Goal: Task Accomplishment & Management: Use online tool/utility

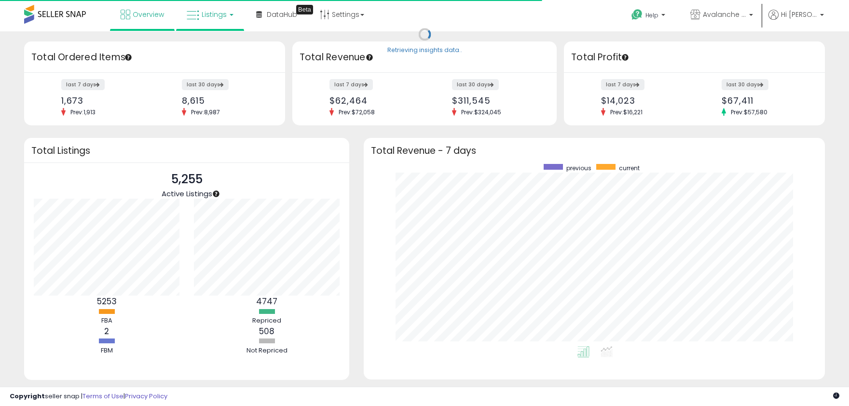
scroll to position [182, 441]
click at [205, 14] on span "Listings" at bounding box center [214, 15] width 25 height 10
click at [219, 38] on li at bounding box center [217, 50] width 81 height 34
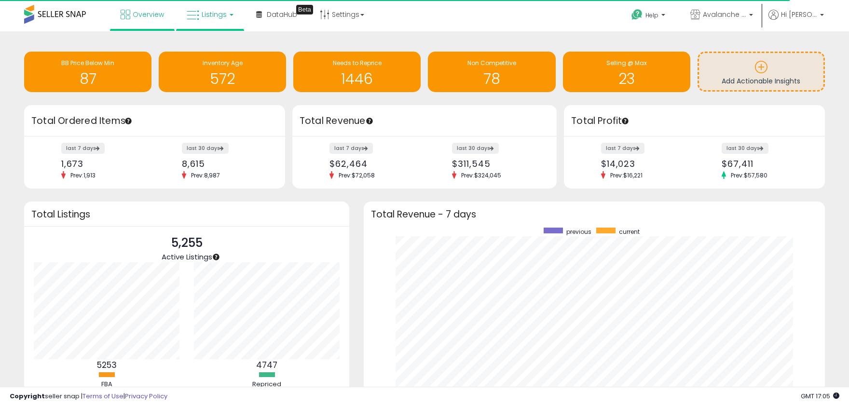
click at [207, 19] on link "Listings" at bounding box center [209, 14] width 61 height 29
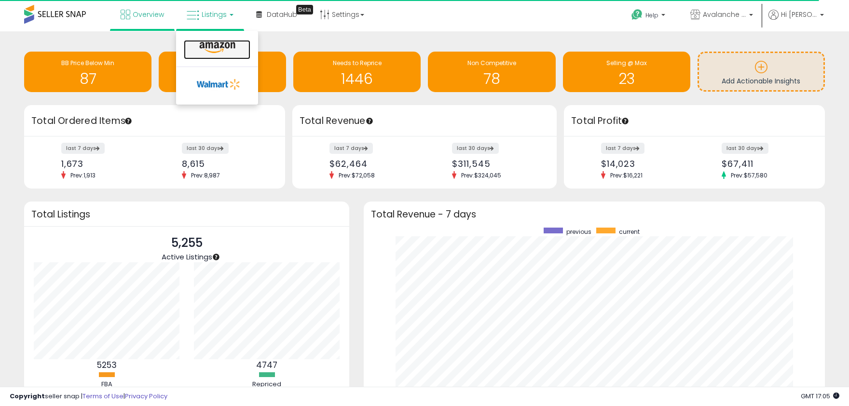
click at [210, 44] on icon at bounding box center [217, 47] width 42 height 13
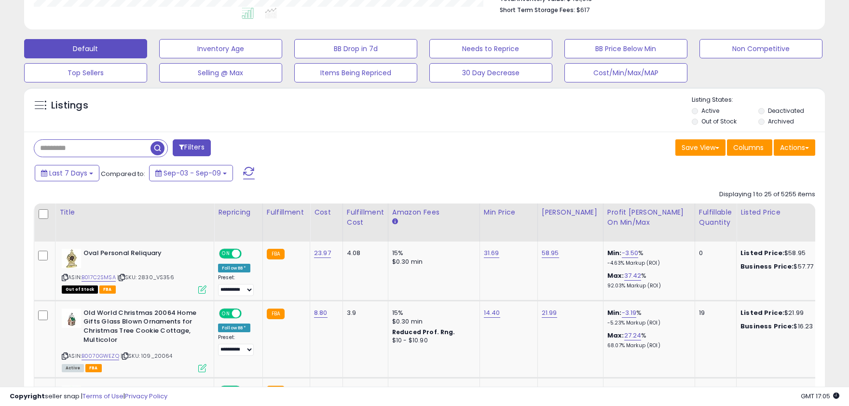
scroll to position [106, 0]
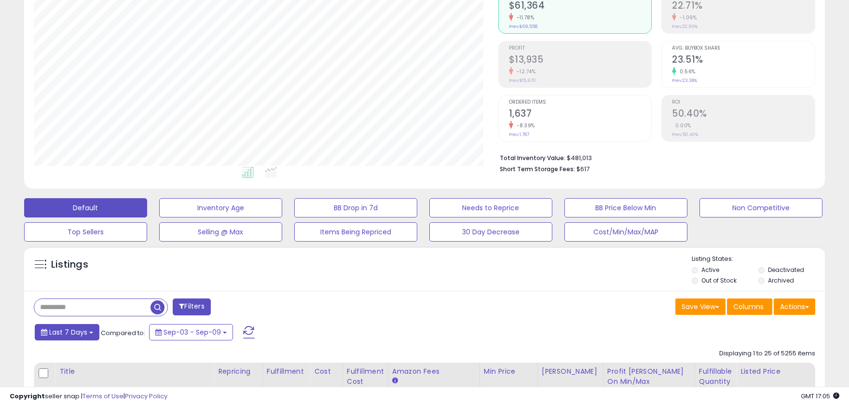
click at [79, 331] on span "Last 7 Days" at bounding box center [68, 333] width 38 height 10
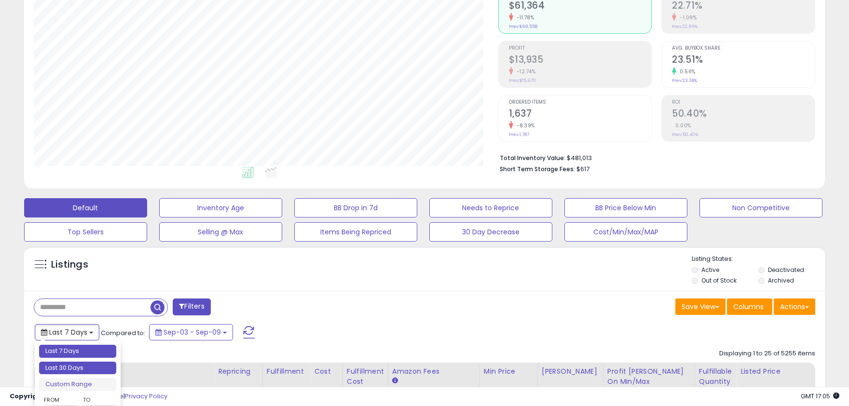
type input "**********"
click at [75, 369] on li "Last 30 Days" at bounding box center [77, 368] width 77 height 13
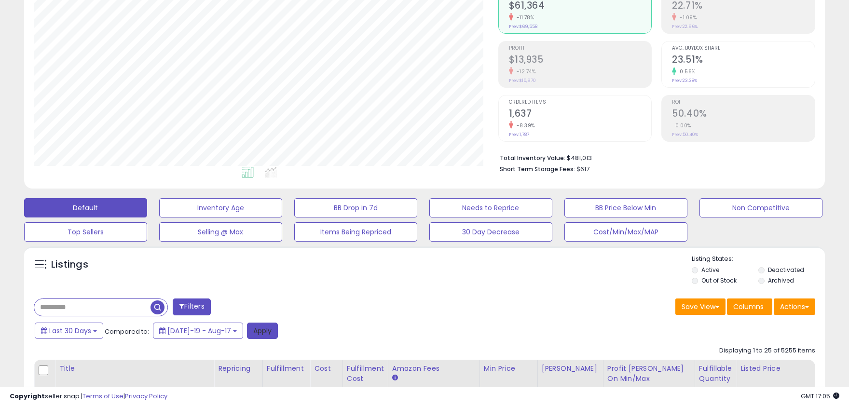
click at [251, 326] on button "Apply" at bounding box center [262, 331] width 31 height 16
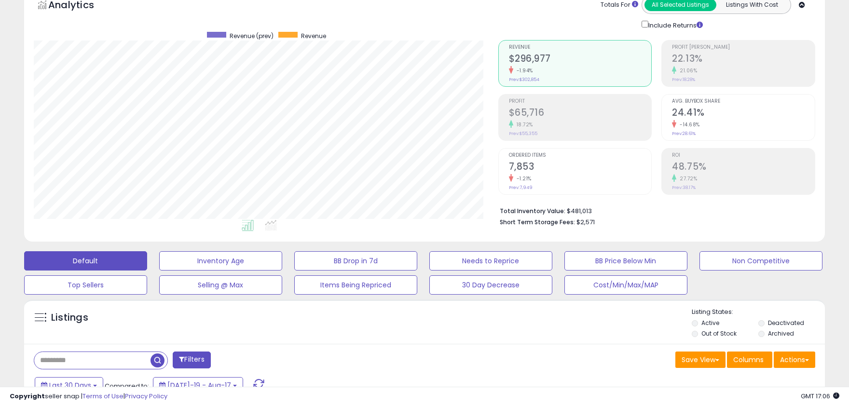
scroll to position [265, 0]
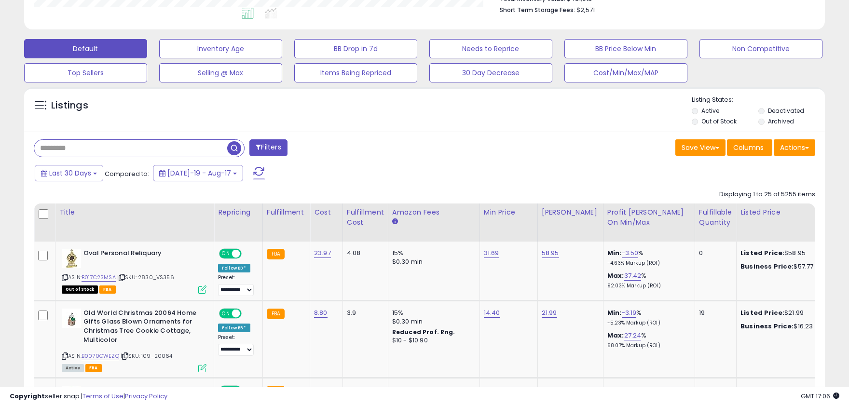
click at [96, 144] on input "text" at bounding box center [130, 148] width 193 height 17
type input "**********"
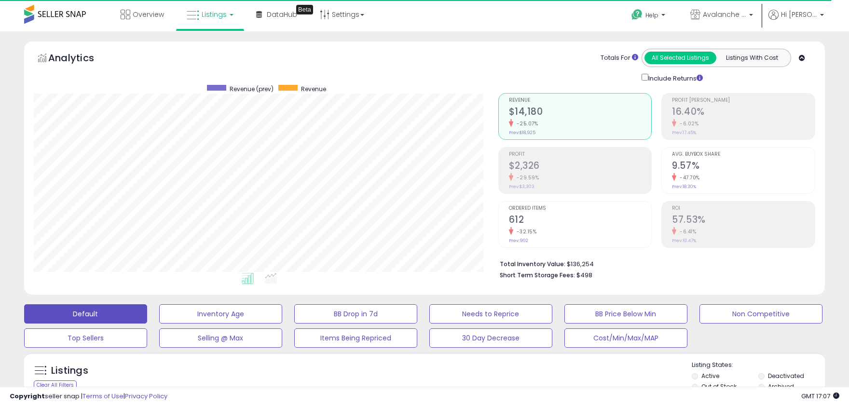
scroll to position [159, 0]
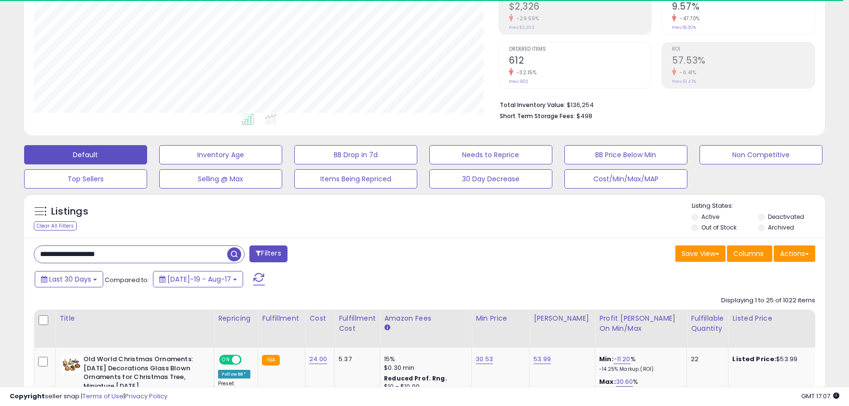
click at [285, 251] on button "Filters" at bounding box center [268, 254] width 38 height 17
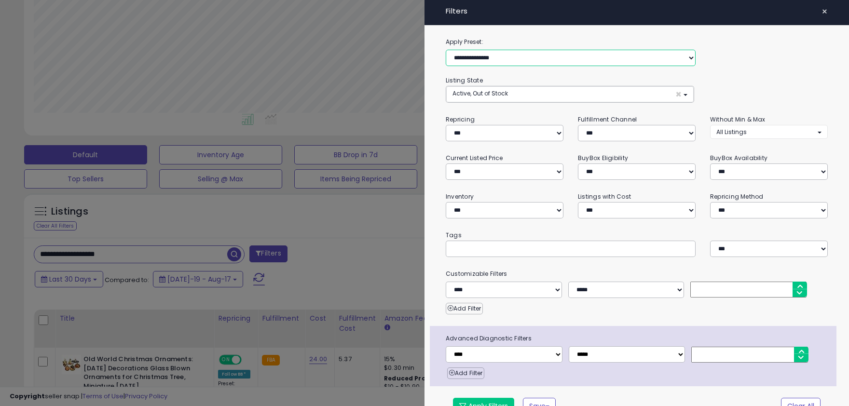
click at [446, 50] on select "**********" at bounding box center [571, 58] width 250 height 16
click at [827, 75] on div "**********" at bounding box center [636, 231] width 424 height 389
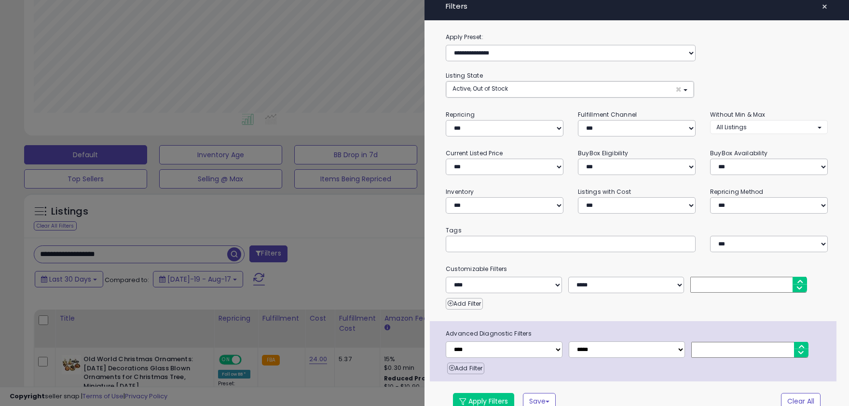
scroll to position [0, 0]
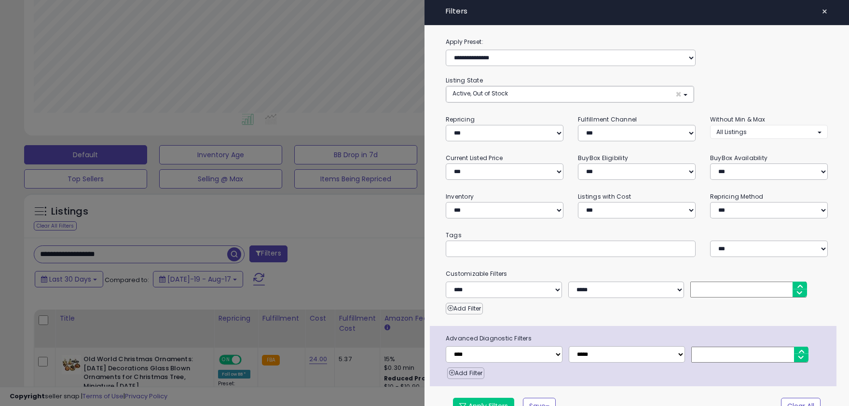
click at [824, 9] on span "×" at bounding box center [824, 12] width 6 height 14
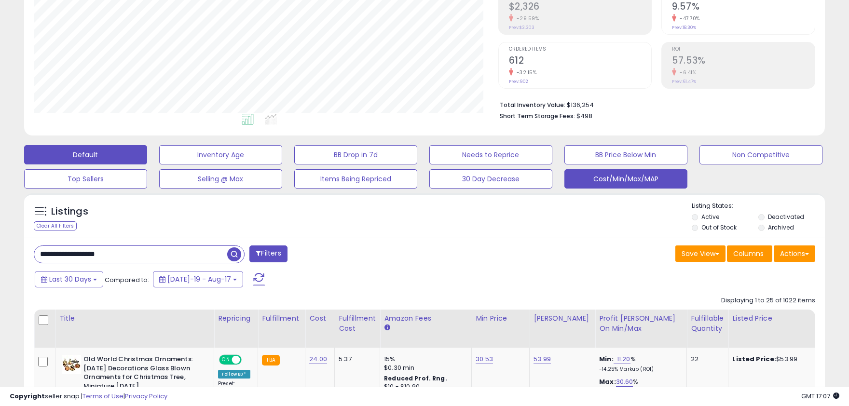
click at [625, 176] on button "Cost/Min/Max/MAP" at bounding box center [625, 178] width 123 height 19
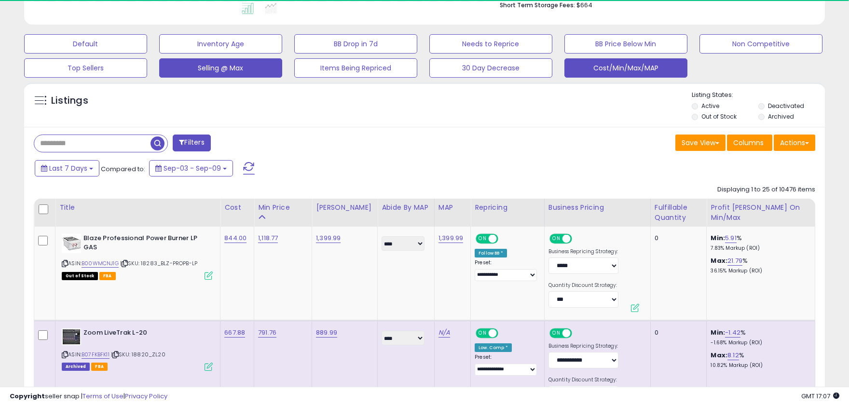
scroll to position [265, 0]
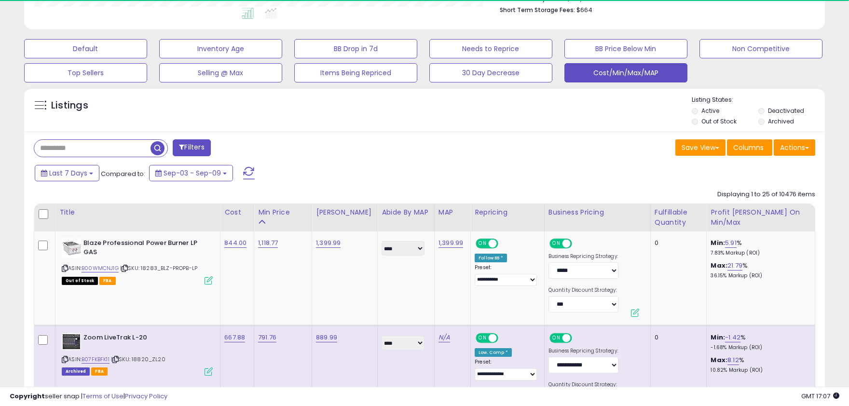
click at [79, 157] on div "Filters" at bounding box center [226, 148] width 398 height 19
click at [86, 151] on input "text" at bounding box center [92, 148] width 116 height 17
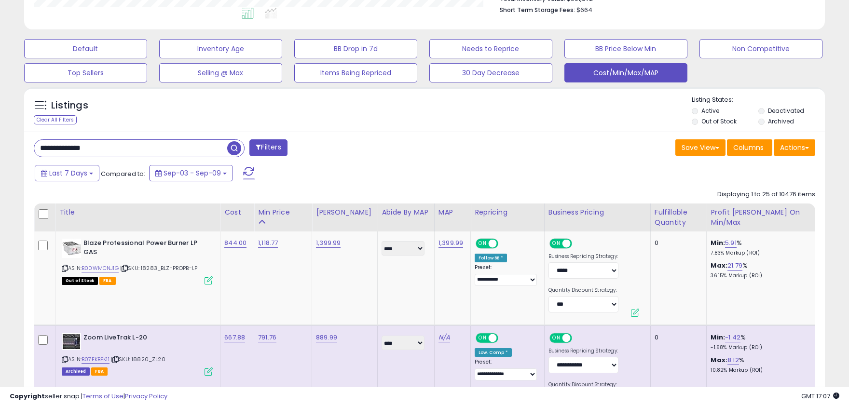
scroll to position [197, 464]
type input "**********"
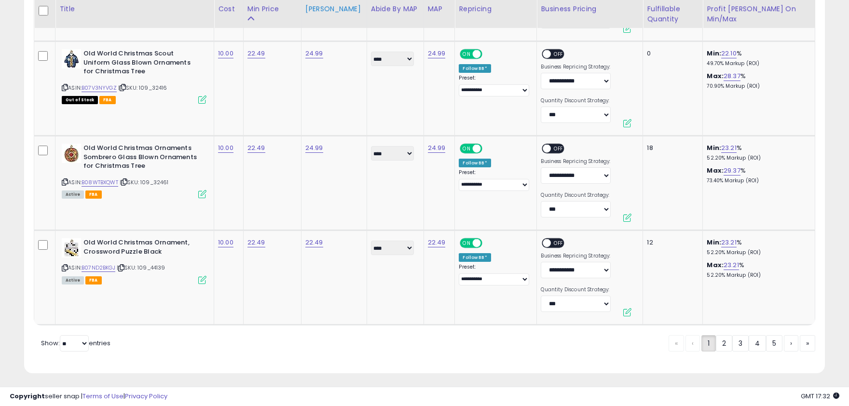
scroll to position [0, 0]
